Goal: Find specific page/section: Find specific page/section

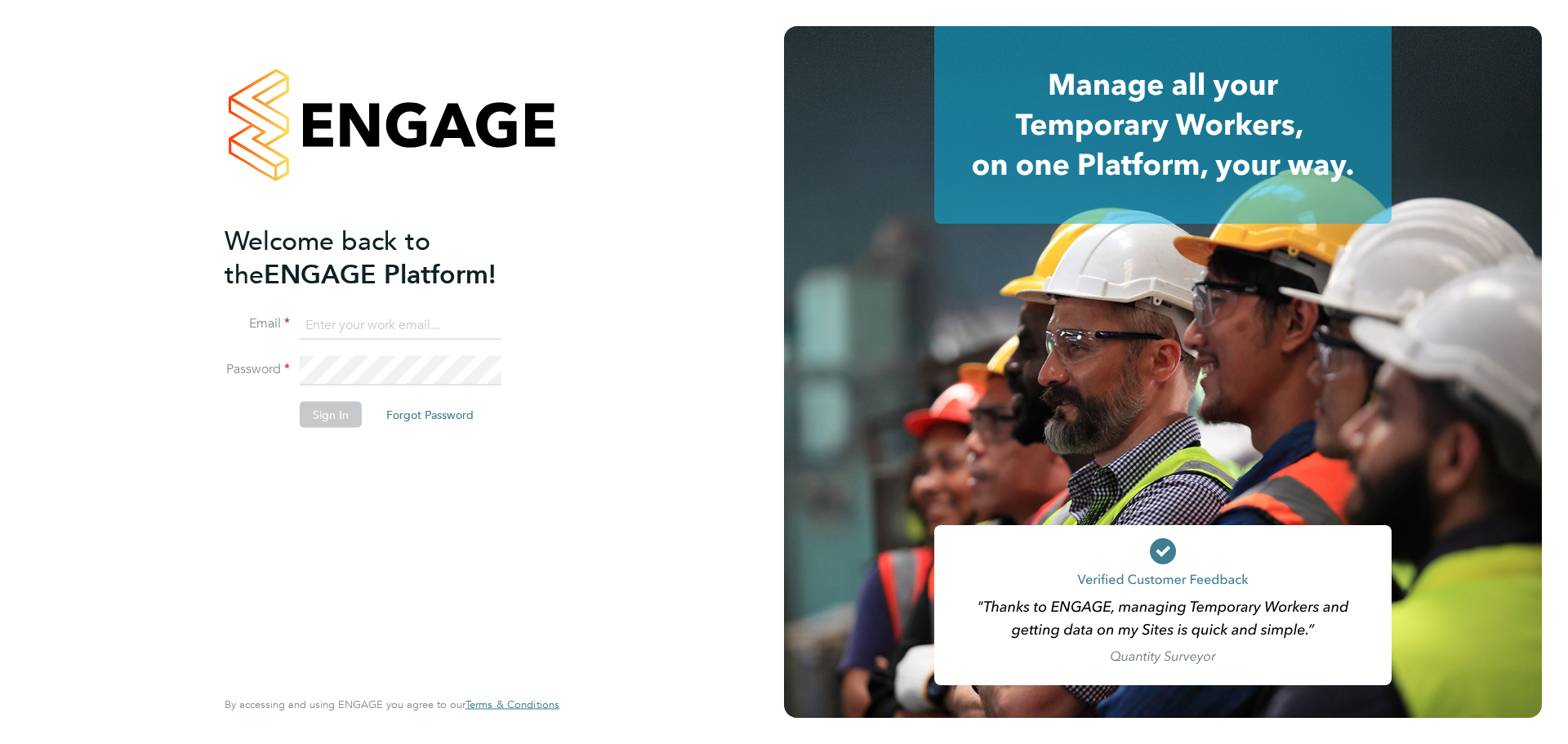
type input "peterq@dannysullivan.co.uk"
click at [323, 422] on button "Sign In" at bounding box center [330, 414] width 62 height 26
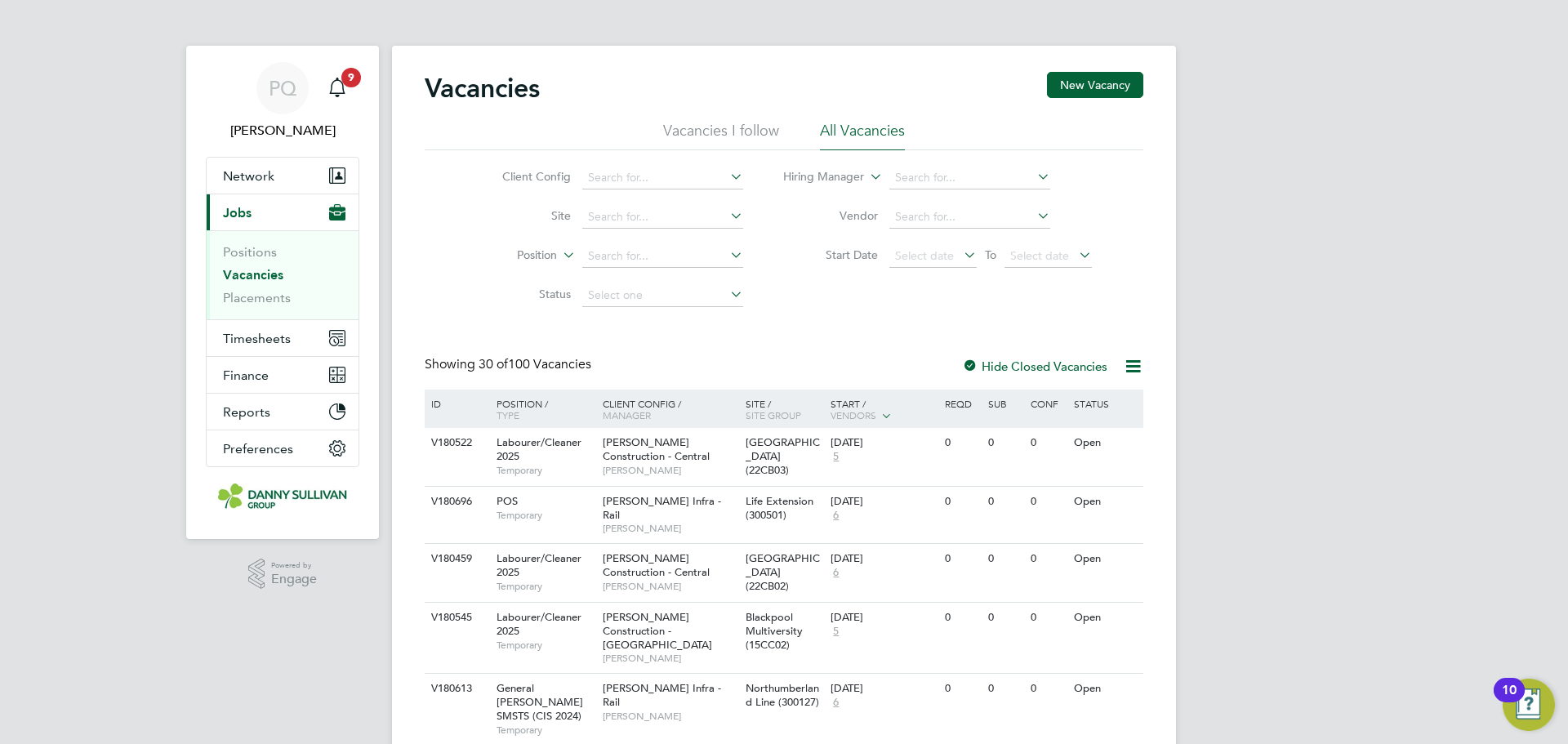
click at [844, 409] on span "Vendors" at bounding box center [853, 415] width 46 height 13
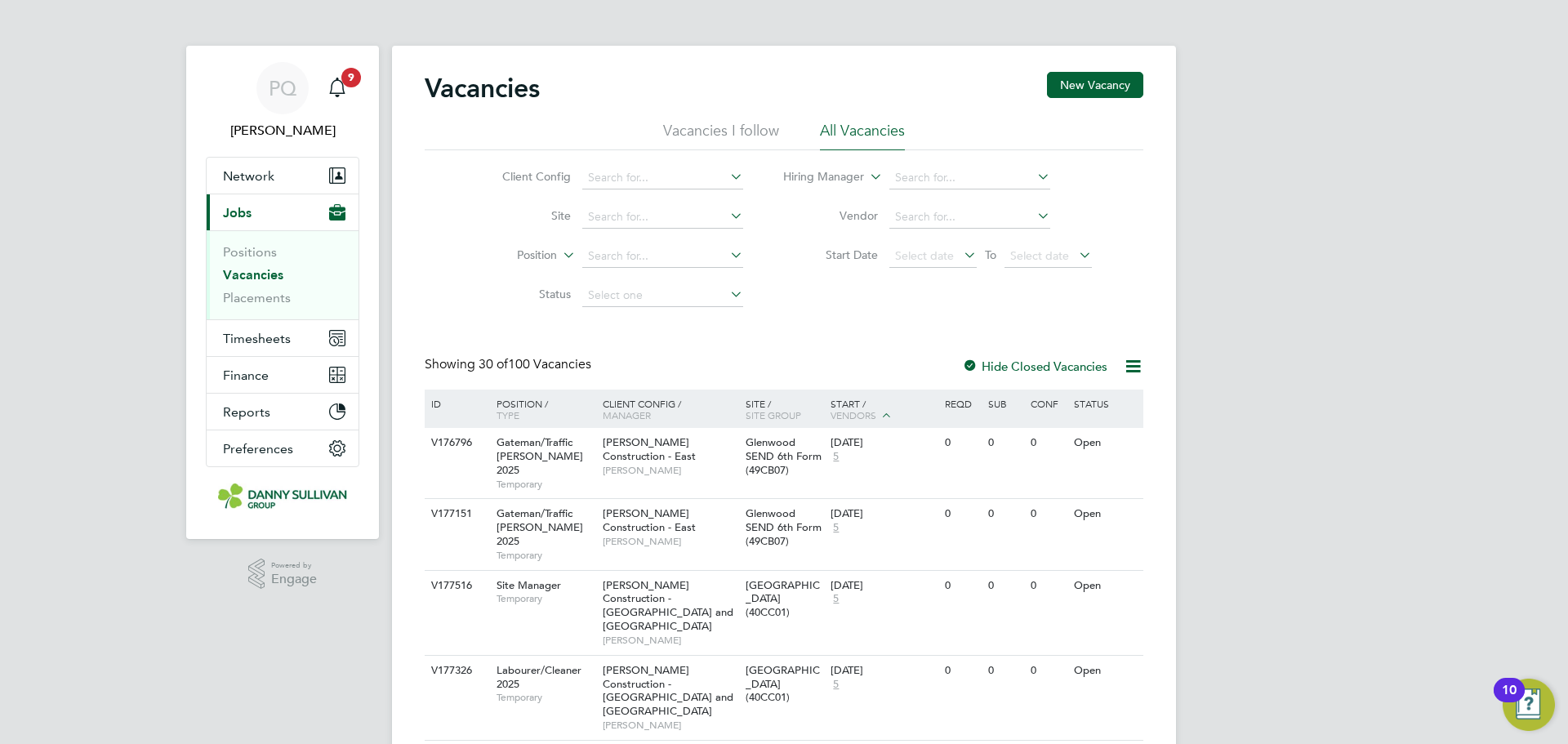
click at [842, 409] on div "Start / Vendors" at bounding box center [884, 409] width 115 height 41
